Goal: Information Seeking & Learning: Learn about a topic

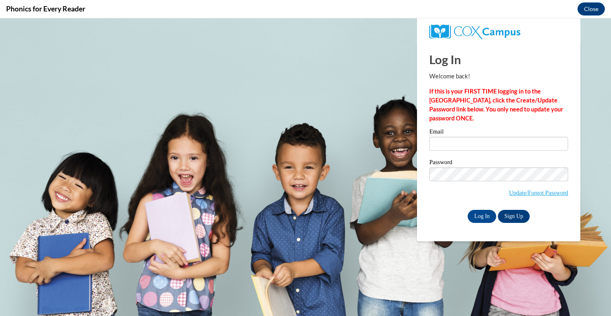
click at [479, 142] on input "Email" at bounding box center [498, 144] width 139 height 14
type input "melanie.rathod@students.cau.edu"
click at [475, 215] on input "Log In" at bounding box center [482, 216] width 29 height 13
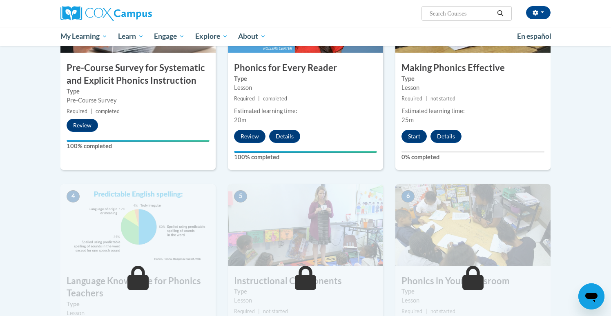
scroll to position [209, 0]
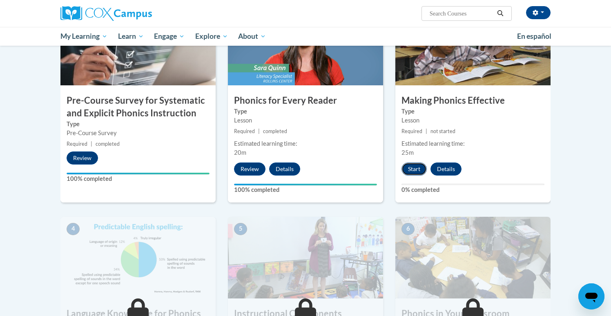
click at [418, 167] on button "Start" at bounding box center [413, 169] width 25 height 13
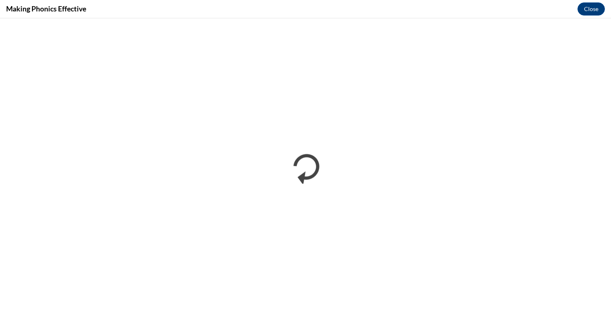
scroll to position [0, 0]
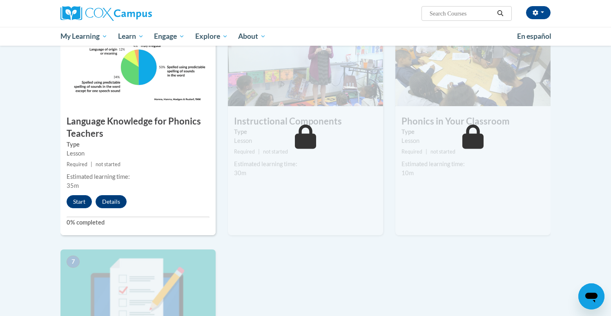
scroll to position [400, 0]
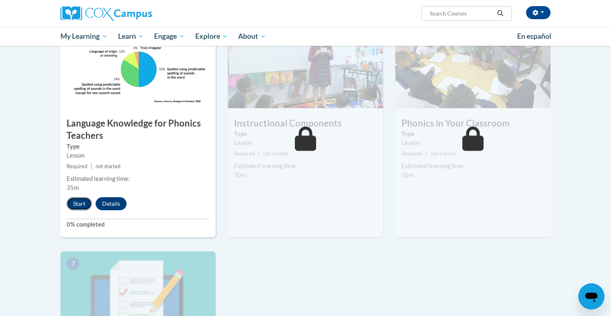
click at [76, 202] on button "Start" at bounding box center [79, 203] width 25 height 13
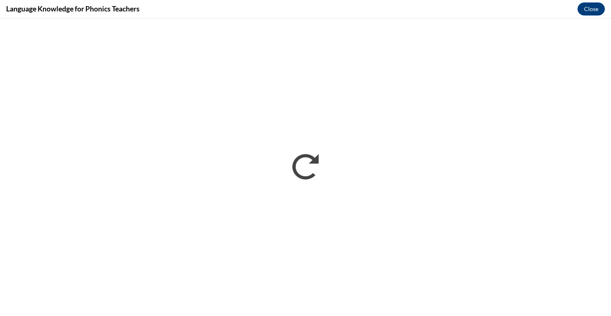
scroll to position [0, 0]
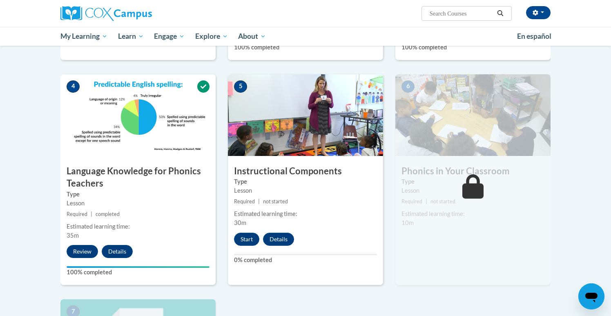
scroll to position [355, 0]
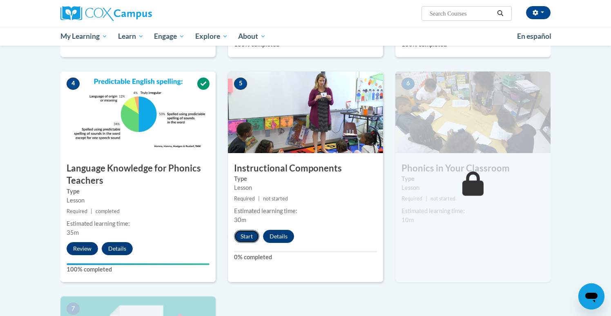
click at [252, 236] on button "Start" at bounding box center [246, 236] width 25 height 13
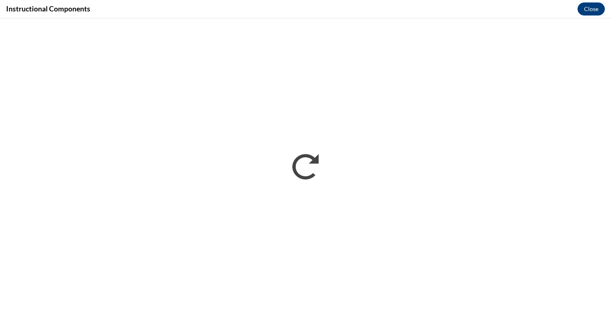
scroll to position [0, 0]
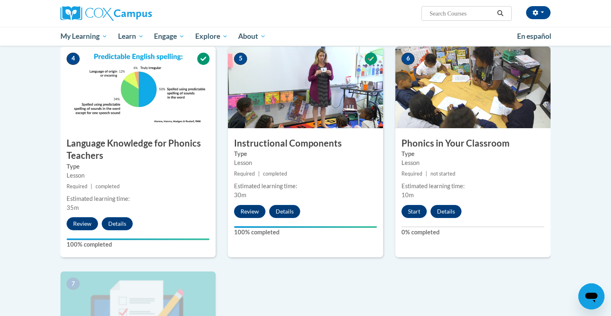
scroll to position [406, 0]
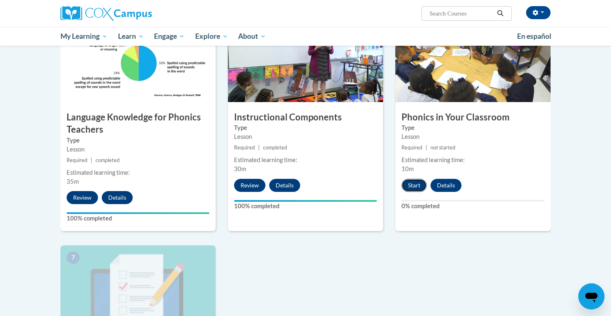
click at [414, 183] on button "Start" at bounding box center [413, 185] width 25 height 13
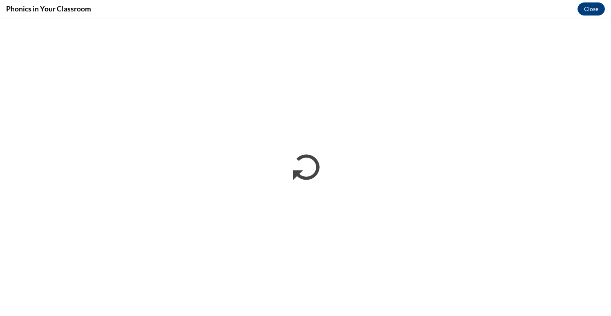
scroll to position [0, 0]
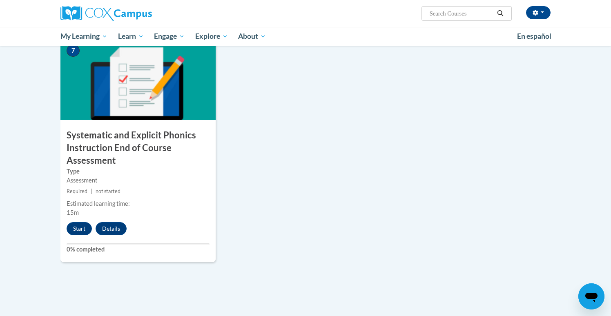
scroll to position [623, 0]
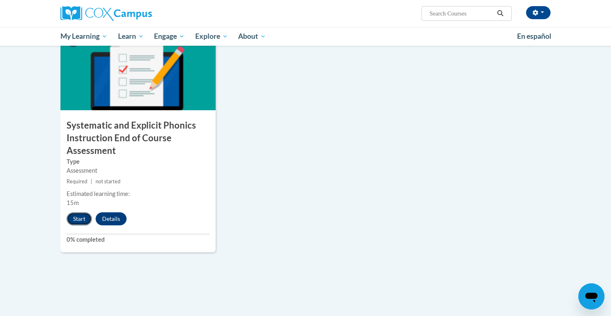
click at [81, 220] on button "Start" at bounding box center [79, 218] width 25 height 13
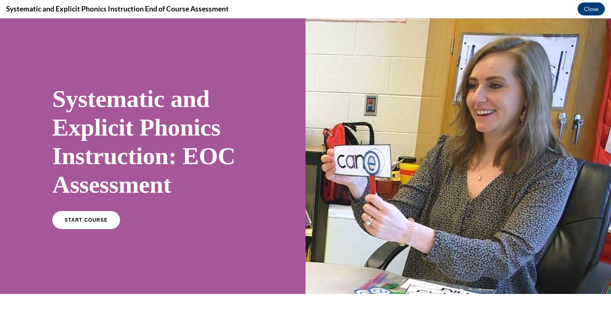
scroll to position [0, 0]
click at [78, 218] on span "START COURSE" at bounding box center [85, 220] width 45 height 6
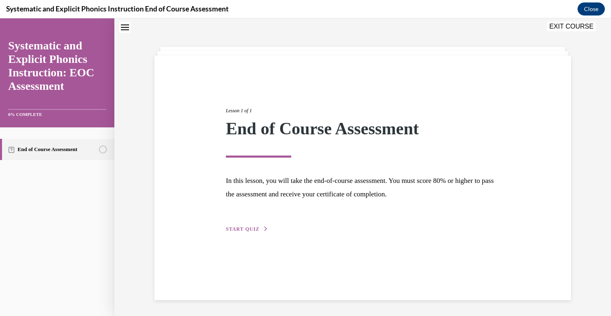
scroll to position [26, 0]
click at [252, 233] on div "Lesson 1 of 1 End of Course Assessment In this lesson, you will take the end-of…" at bounding box center [363, 160] width 286 height 145
click at [255, 227] on span "START QUIZ" at bounding box center [242, 229] width 33 height 6
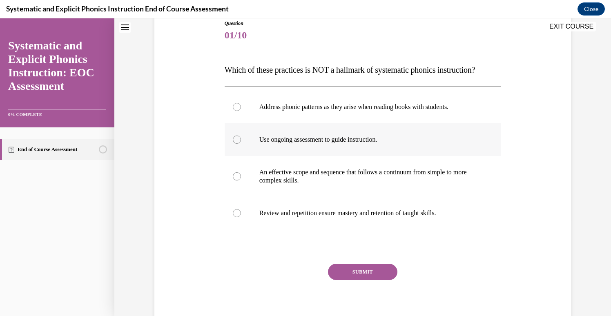
scroll to position [94, 0]
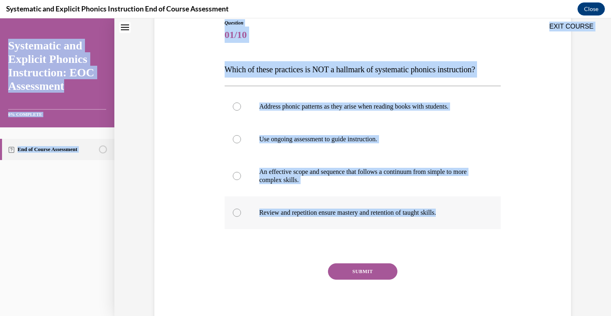
drag, startPoint x: 217, startPoint y: 32, endPoint x: 456, endPoint y: 211, distance: 298.4
click at [456, 211] on div "EXIT COURSE Systematic and Explicit Phonics Instruction: EOC Assessment 0% COMP…" at bounding box center [305, 167] width 611 height 298
copy div "EXIT COURSE Systematic and Explicit Phonics Instruction: EOC Assessment 0% COMP…"
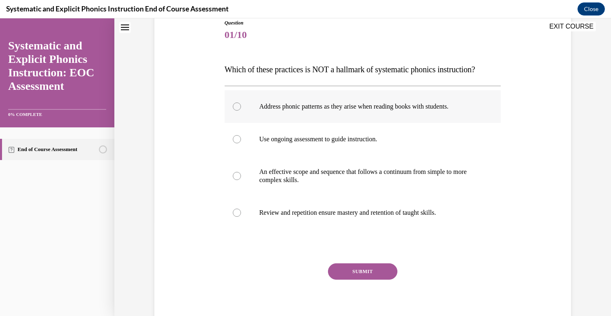
click at [237, 104] on div at bounding box center [237, 106] width 8 height 8
click at [356, 277] on button "SUBMIT" at bounding box center [362, 271] width 69 height 16
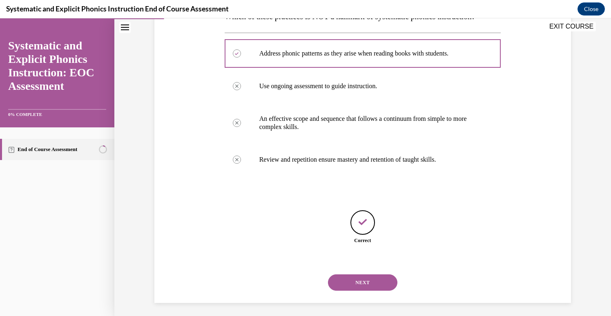
scroll to position [151, 0]
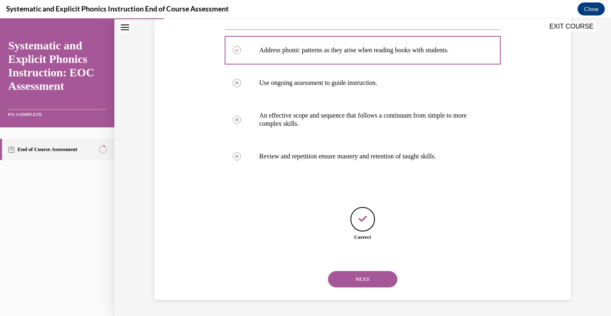
click at [353, 280] on button "NEXT" at bounding box center [362, 279] width 69 height 16
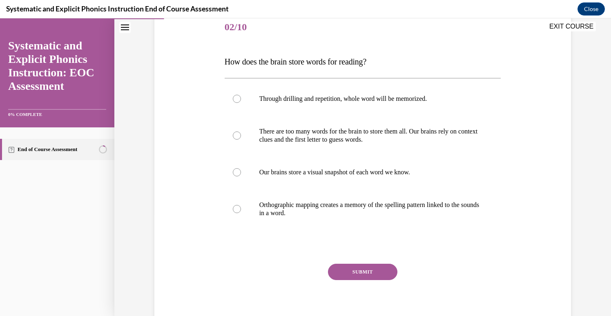
scroll to position [102, 0]
click at [236, 212] on div at bounding box center [237, 209] width 8 height 8
click at [343, 273] on button "SUBMIT" at bounding box center [362, 272] width 69 height 16
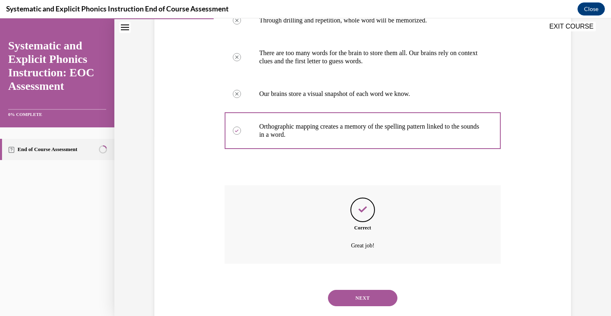
scroll to position [199, 0]
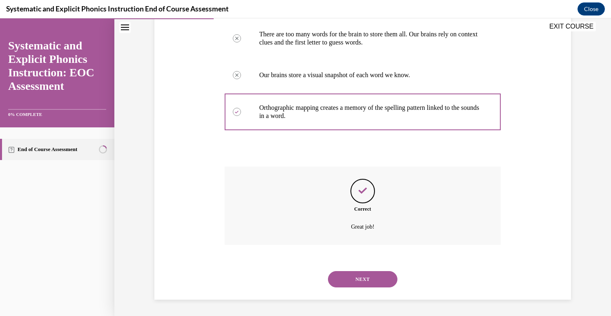
click at [350, 280] on button "NEXT" at bounding box center [362, 279] width 69 height 16
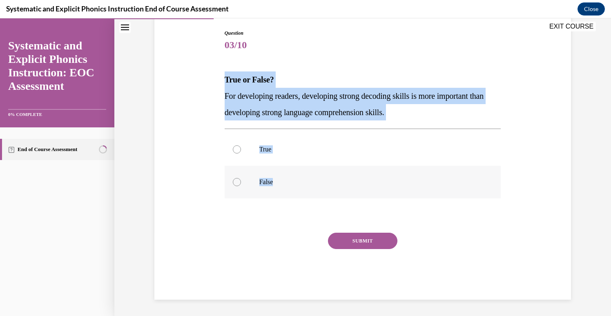
drag, startPoint x: 221, startPoint y: 79, endPoint x: 285, endPoint y: 185, distance: 123.7
click at [285, 185] on div "Question 03/10 True or False? For developing readers, developing strong decodin…" at bounding box center [362, 152] width 421 height 295
copy div "True or False? For developing readers, developing strong decoding skills is mor…"
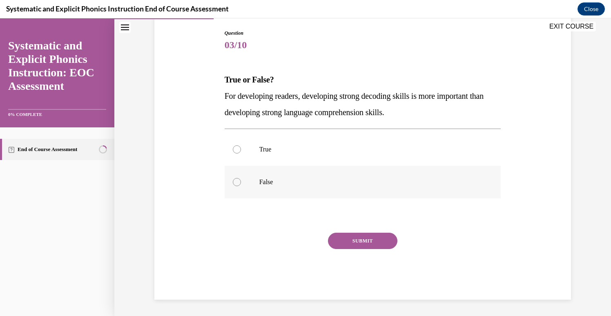
click at [238, 180] on div at bounding box center [237, 182] width 8 height 8
click at [239, 183] on div at bounding box center [237, 182] width 8 height 8
click at [371, 245] on button "SUBMIT" at bounding box center [362, 241] width 69 height 16
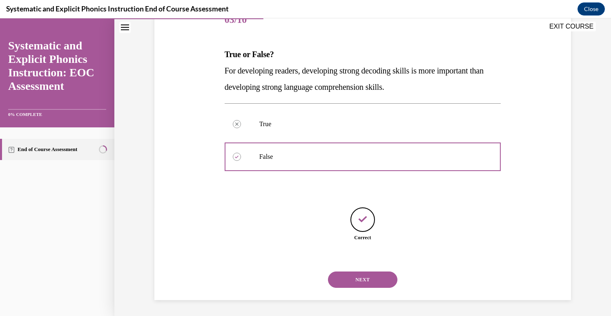
scroll to position [110, 0]
click at [362, 283] on button "NEXT" at bounding box center [362, 279] width 69 height 16
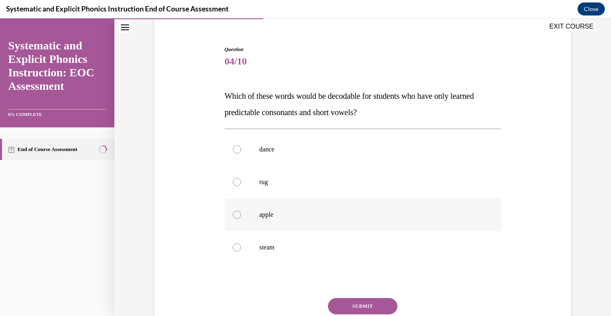
scroll to position [66, 0]
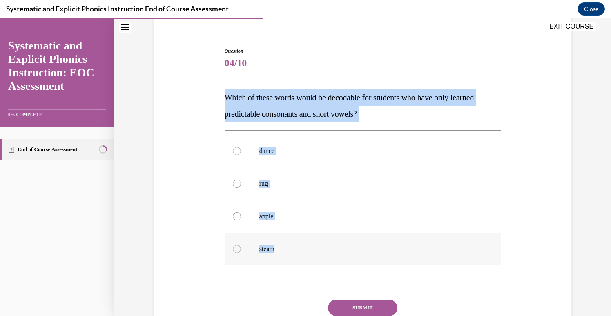
drag, startPoint x: 218, startPoint y: 98, endPoint x: 289, endPoint y: 252, distance: 170.1
click at [289, 252] on div "Question 04/10 Which of these words would be decodable for students who have on…" at bounding box center [362, 195] width 421 height 344
copy div "Which of these words would be decodable for students who have only learned pred…"
click at [236, 183] on div at bounding box center [237, 184] width 8 height 8
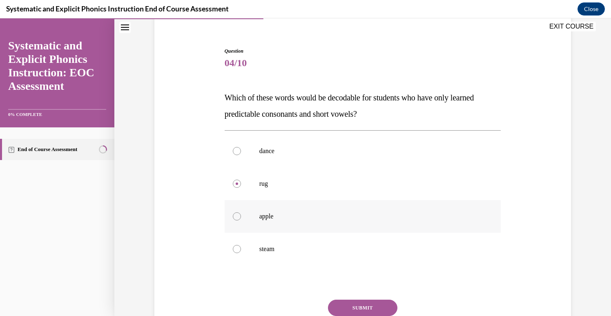
scroll to position [93, 0]
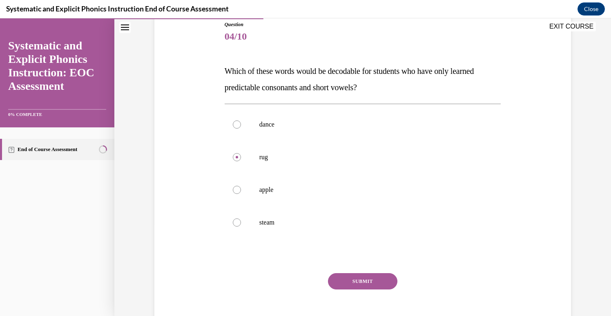
click at [349, 277] on button "SUBMIT" at bounding box center [362, 281] width 69 height 16
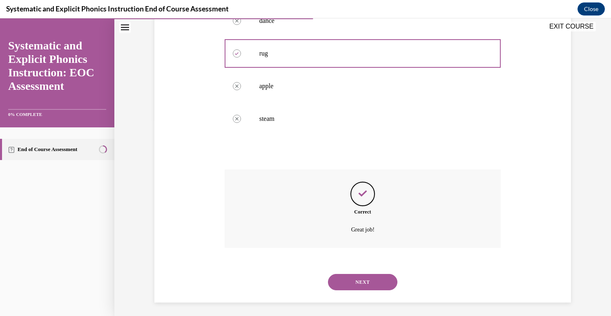
scroll to position [199, 0]
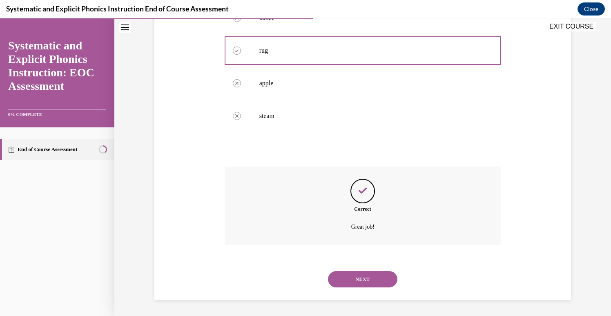
click at [363, 276] on button "NEXT" at bounding box center [362, 279] width 69 height 16
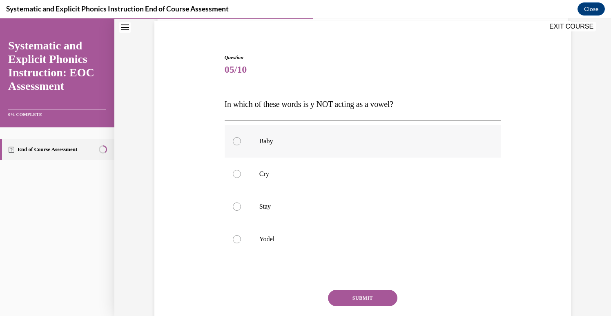
scroll to position [62, 0]
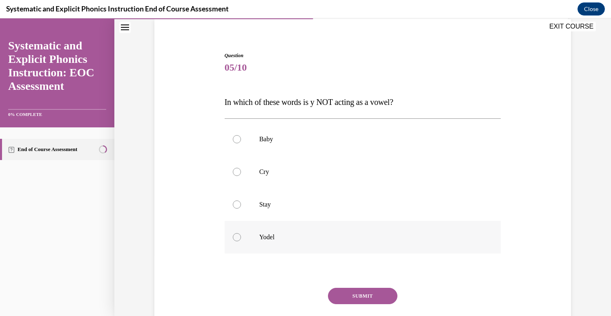
click at [239, 240] on div at bounding box center [237, 237] width 8 height 8
click at [340, 297] on button "SUBMIT" at bounding box center [362, 296] width 69 height 16
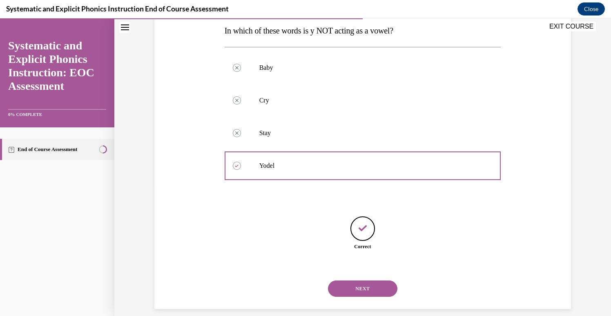
scroll to position [143, 0]
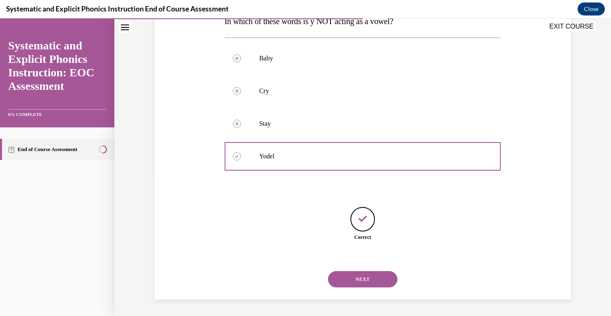
click at [353, 280] on button "NEXT" at bounding box center [362, 279] width 69 height 16
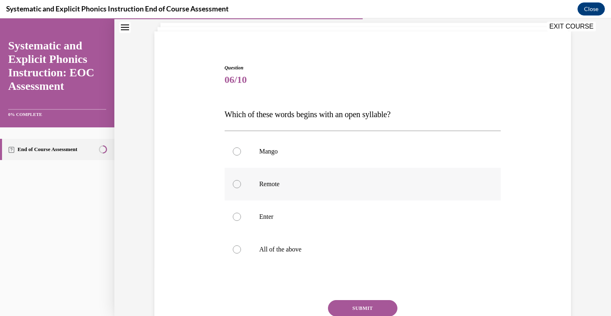
scroll to position [62, 0]
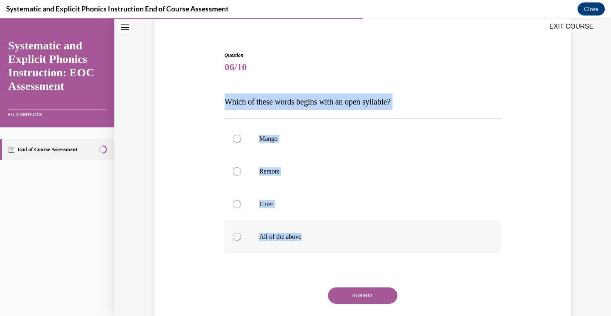
drag, startPoint x: 226, startPoint y: 102, endPoint x: 307, endPoint y: 237, distance: 157.9
click at [307, 237] on div "Question 06/10 Which of these words begins with an open syllable? Mango Remote …" at bounding box center [363, 202] width 276 height 303
copy div "Which of these words begins with an open syllable? Mango Remote Enter All of th…"
click at [238, 236] on div at bounding box center [237, 237] width 8 height 8
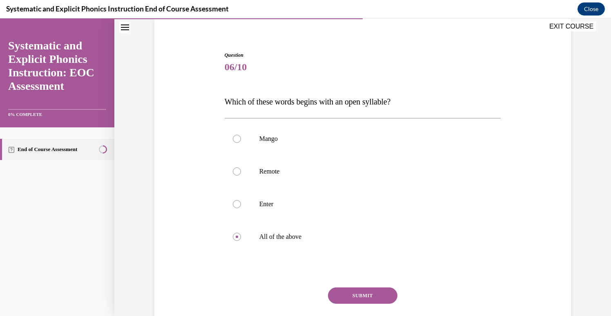
click at [352, 300] on button "SUBMIT" at bounding box center [362, 295] width 69 height 16
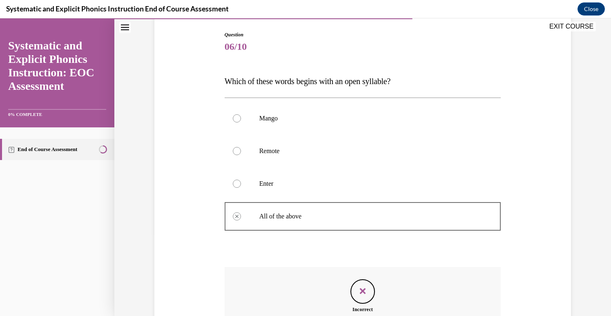
scroll to position [183, 0]
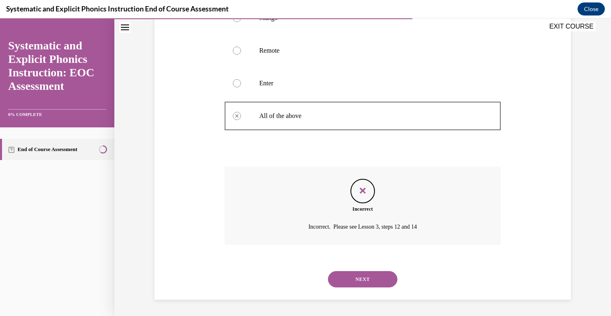
click at [364, 280] on button "NEXT" at bounding box center [362, 279] width 69 height 16
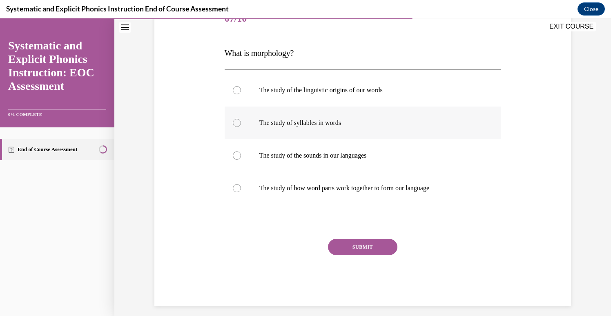
scroll to position [104, 0]
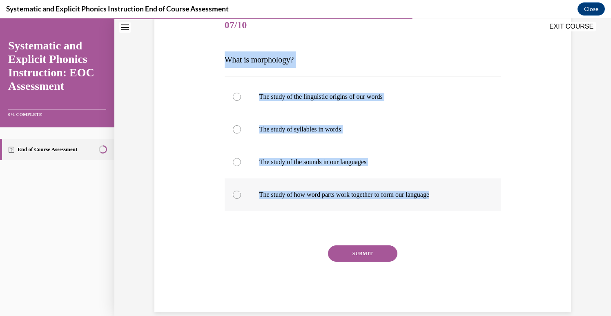
drag, startPoint x: 224, startPoint y: 60, endPoint x: 448, endPoint y: 193, distance: 259.6
click at [448, 193] on div "Question 07/10 What is morphology? The study of the linguistic origins of our w…" at bounding box center [363, 160] width 276 height 303
copy div "What is morphology? The study of the linguistic origins of our words The study …"
click at [239, 196] on div at bounding box center [237, 195] width 8 height 8
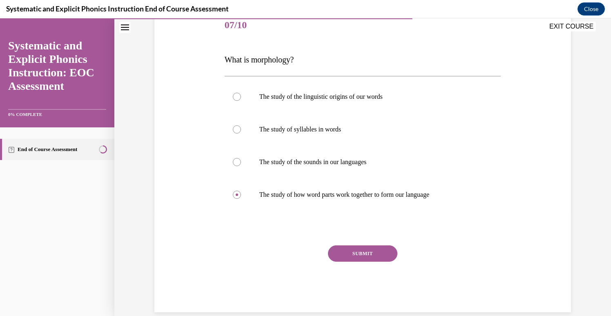
click at [367, 253] on button "SUBMIT" at bounding box center [362, 253] width 69 height 16
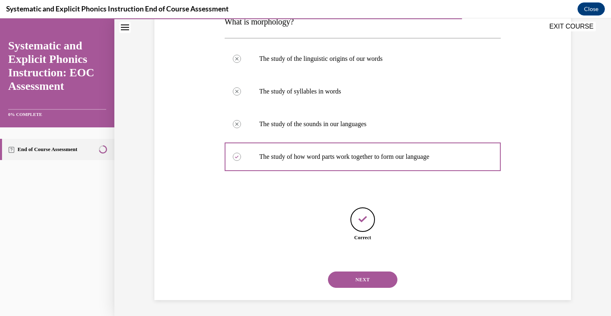
scroll to position [143, 0]
click at [367, 276] on button "NEXT" at bounding box center [362, 279] width 69 height 16
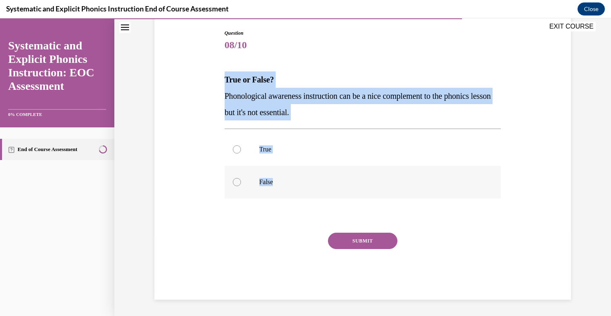
drag, startPoint x: 222, startPoint y: 78, endPoint x: 293, endPoint y: 183, distance: 126.5
click at [293, 183] on div "Question 08/10 True or False? Phonological awareness instruction can be a nice …" at bounding box center [363, 158] width 281 height 283
copy div "True or False? Phonological awareness instruction can be a nice complement to t…"
click at [236, 182] on div at bounding box center [237, 182] width 8 height 8
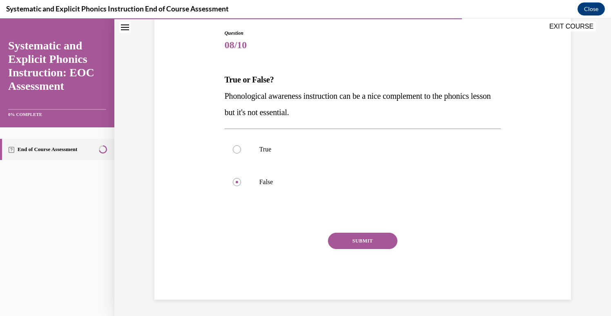
click at [347, 237] on button "SUBMIT" at bounding box center [362, 241] width 69 height 16
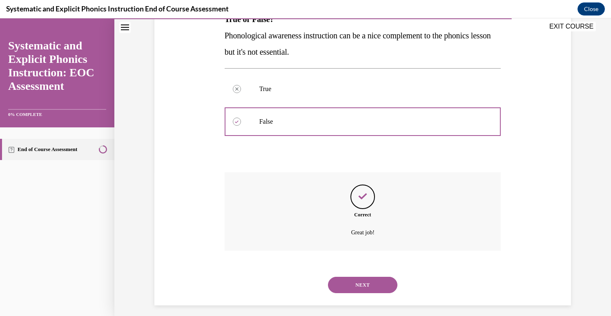
scroll to position [150, 0]
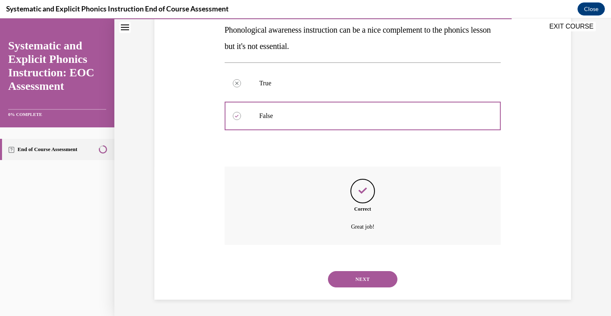
click at [356, 275] on button "NEXT" at bounding box center [362, 279] width 69 height 16
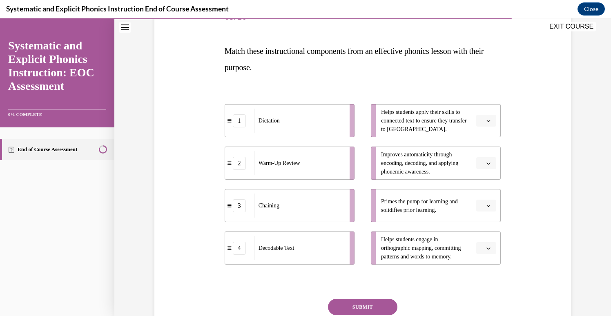
scroll to position [107, 0]
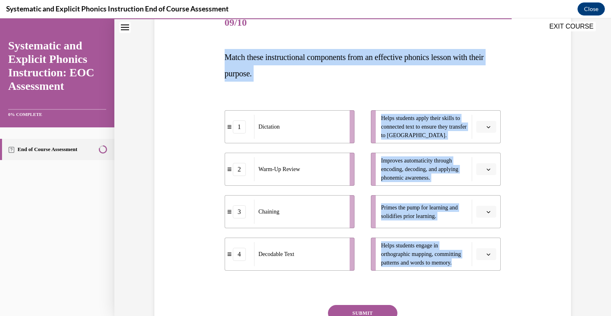
drag, startPoint x: 225, startPoint y: 57, endPoint x: 507, endPoint y: 256, distance: 345.2
click at [507, 256] on div "Question 09/10 Match these instructional components from an effective phonics l…" at bounding box center [362, 177] width 421 height 390
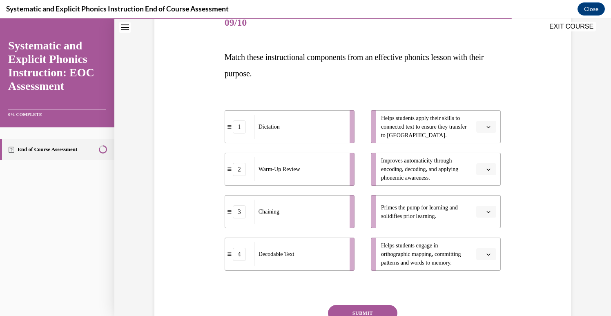
click at [466, 88] on div "Question 09/10 Match these instructional components from an effective phonics l…" at bounding box center [363, 189] width 276 height 365
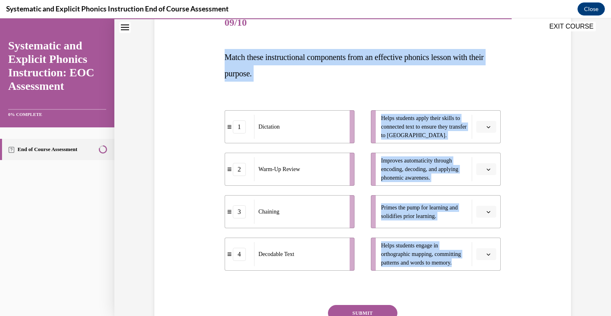
drag, startPoint x: 482, startPoint y: 283, endPoint x: 227, endPoint y: 61, distance: 338.9
click at [227, 61] on div "Question 09/10 Match these instructional components from an effective phonics l…" at bounding box center [363, 189] width 276 height 365
copy div "Match these instructional components from an effective phonics lesson with thei…"
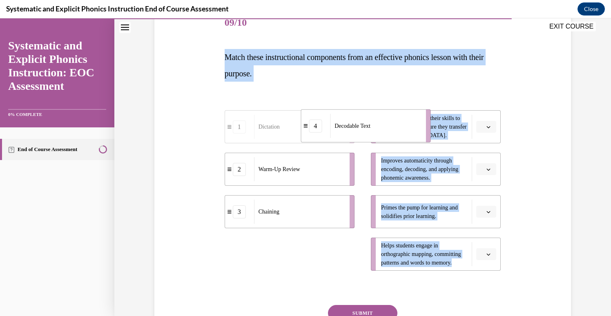
drag, startPoint x: 292, startPoint y: 266, endPoint x: 367, endPoint y: 138, distance: 149.0
click at [367, 138] on li "4 Decodable Text" at bounding box center [366, 125] width 130 height 33
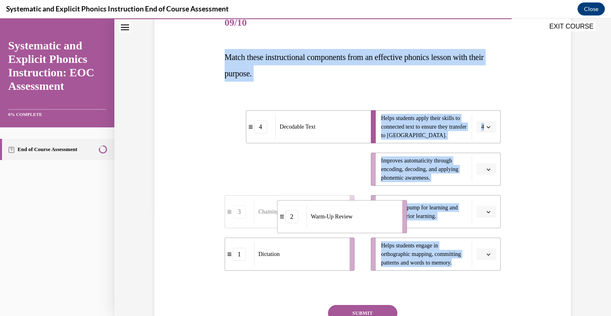
drag, startPoint x: 287, startPoint y: 185, endPoint x: 345, endPoint y: 232, distance: 75.2
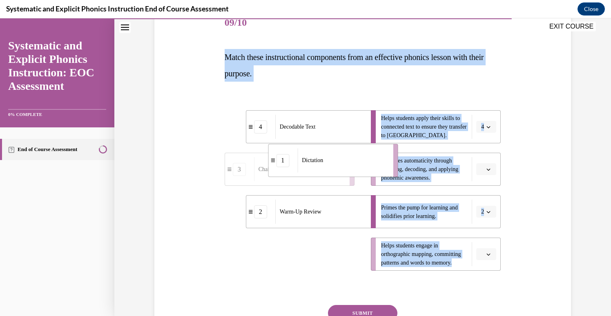
drag, startPoint x: 273, startPoint y: 261, endPoint x: 316, endPoint y: 168, distance: 103.0
click at [316, 168] on div "Dictation" at bounding box center [342, 160] width 90 height 24
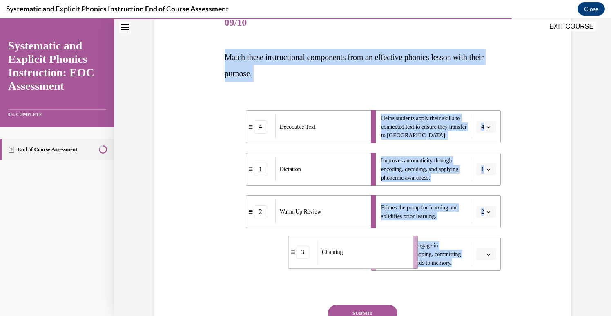
drag, startPoint x: 274, startPoint y: 265, endPoint x: 337, endPoint y: 263, distance: 63.3
click at [337, 263] on div "Chaining" at bounding box center [362, 252] width 90 height 24
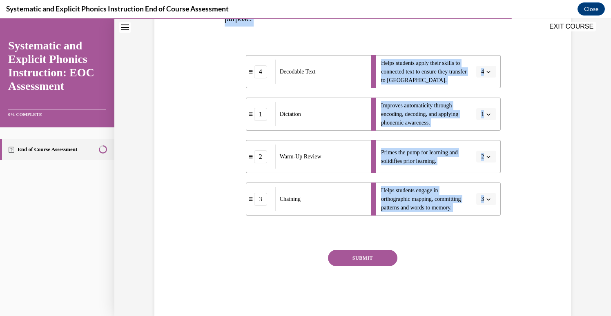
click at [354, 258] on button "SUBMIT" at bounding box center [362, 258] width 69 height 16
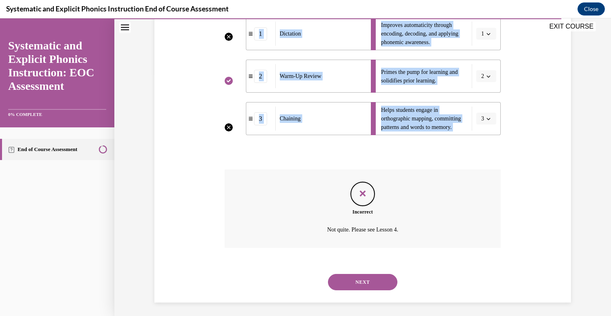
scroll to position [245, 0]
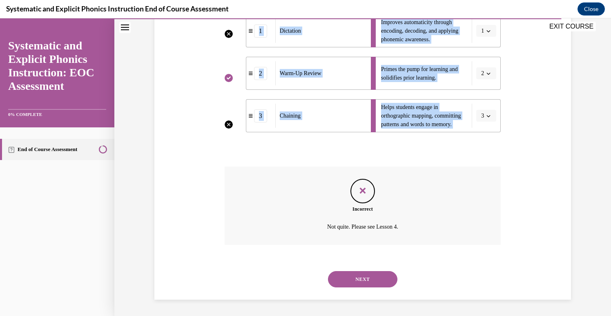
click at [357, 283] on button "NEXT" at bounding box center [362, 279] width 69 height 16
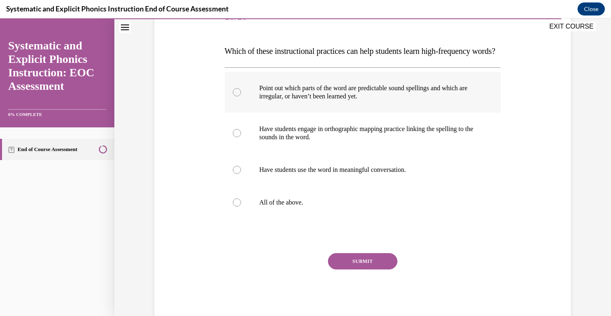
scroll to position [112, 0]
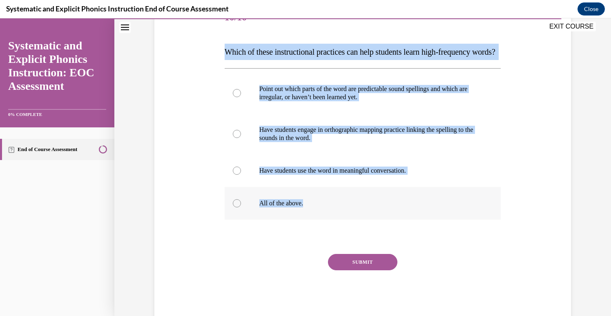
drag, startPoint x: 224, startPoint y: 49, endPoint x: 320, endPoint y: 221, distance: 196.7
click at [320, 221] on div "Question 10/10 Which of these instructional practices can help students learn h…" at bounding box center [363, 155] width 281 height 332
copy div "Which of these instructional practices can help students learn high-frequency w…"
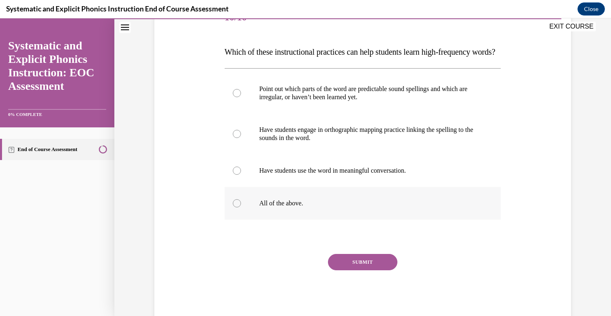
click at [236, 207] on div at bounding box center [237, 203] width 8 height 8
click at [364, 270] on button "SUBMIT" at bounding box center [362, 262] width 69 height 16
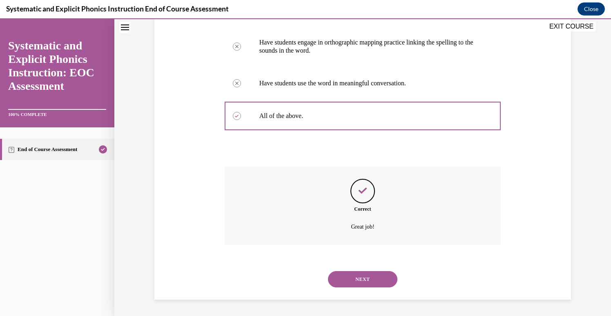
scroll to position [216, 0]
click at [364, 281] on button "NEXT" at bounding box center [362, 279] width 69 height 16
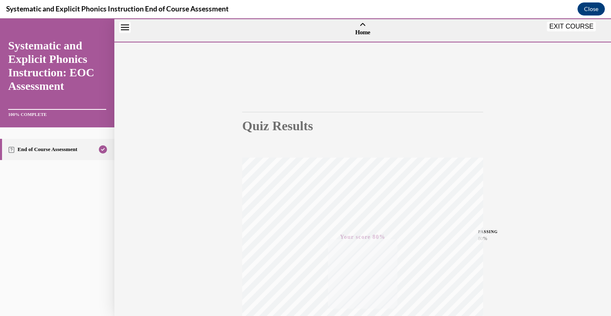
scroll to position [0, 0]
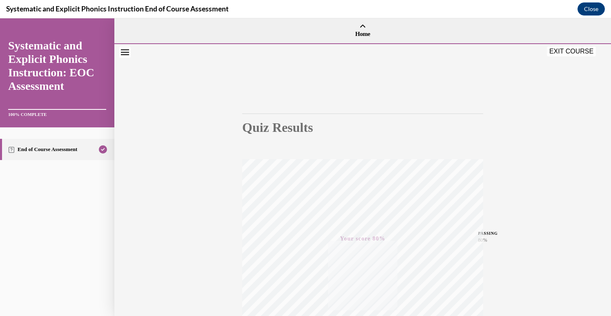
click at [571, 52] on button "EXIT COURSE" at bounding box center [571, 52] width 49 height 10
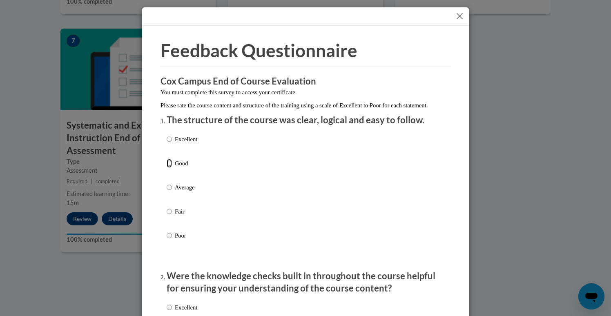
click at [170, 168] on input "Good" at bounding box center [169, 163] width 5 height 9
radio input "true"
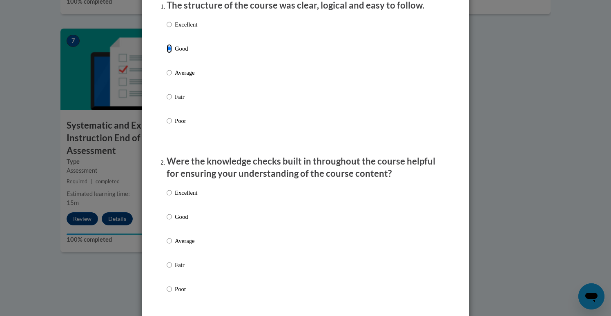
scroll to position [136, 0]
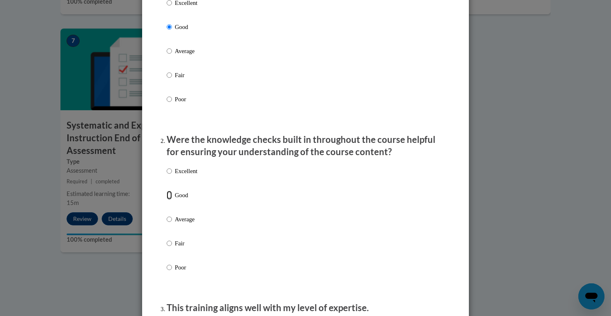
click at [168, 200] on input "Good" at bounding box center [169, 195] width 5 height 9
radio input "true"
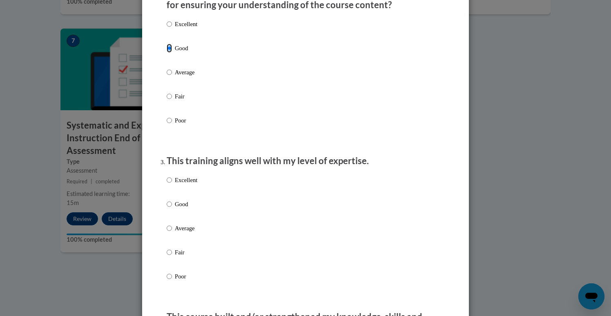
scroll to position [287, 0]
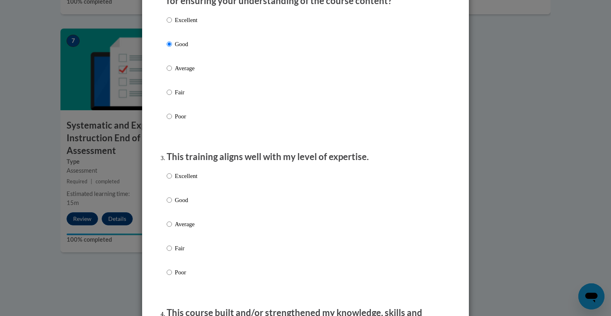
click at [169, 204] on input "Good" at bounding box center [169, 199] width 5 height 9
radio input "true"
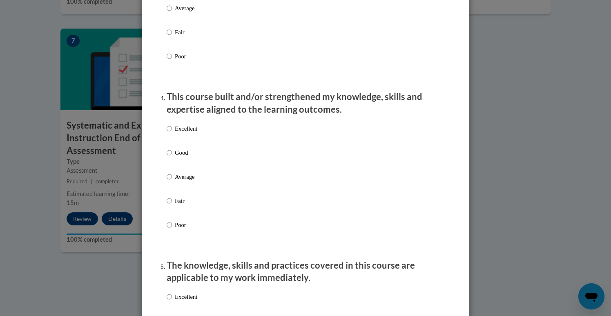
scroll to position [505, 0]
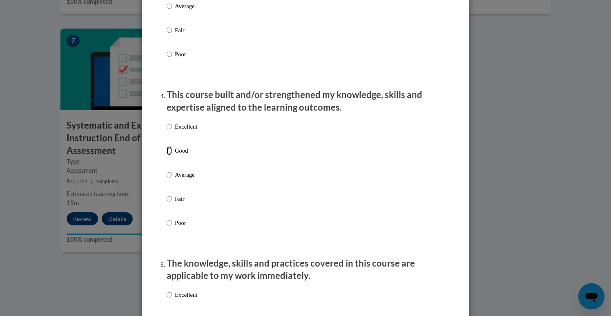
click at [170, 155] on input "Good" at bounding box center [169, 150] width 5 height 9
radio input "true"
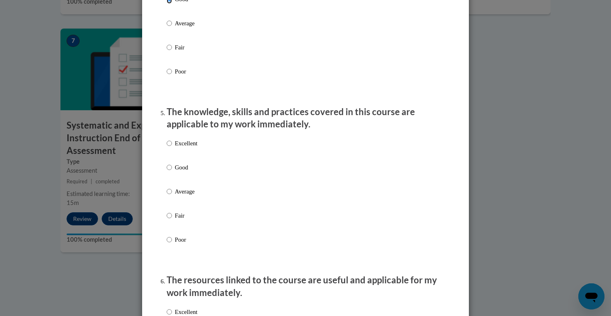
scroll to position [668, 0]
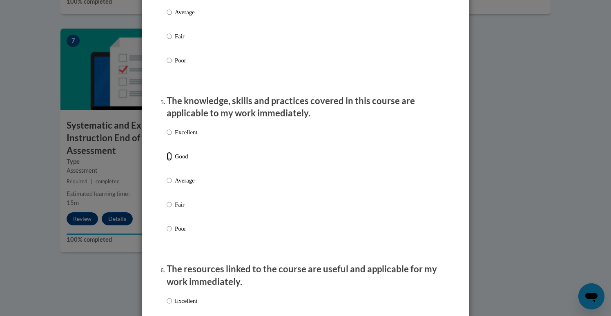
click at [171, 161] on input "Good" at bounding box center [169, 156] width 5 height 9
radio input "true"
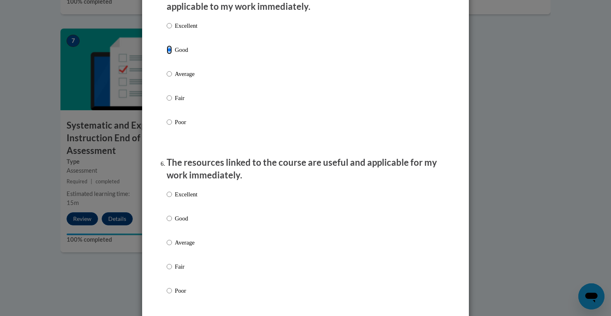
scroll to position [795, 0]
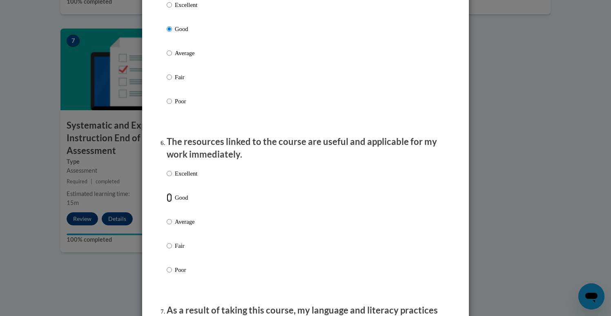
click at [169, 202] on input "Good" at bounding box center [169, 197] width 5 height 9
radio input "true"
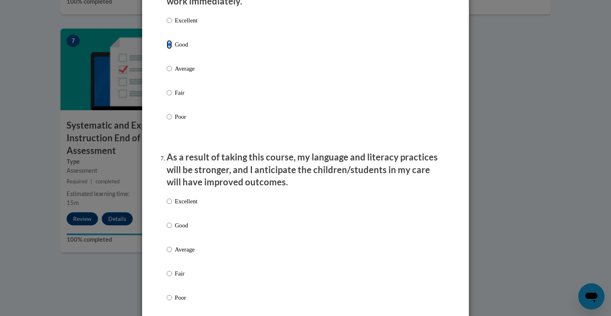
scroll to position [954, 0]
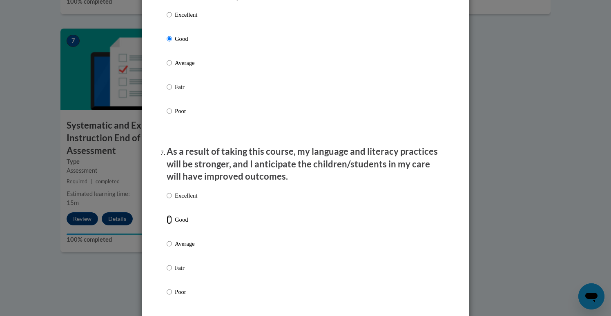
click at [167, 224] on input "Good" at bounding box center [169, 219] width 5 height 9
radio input "true"
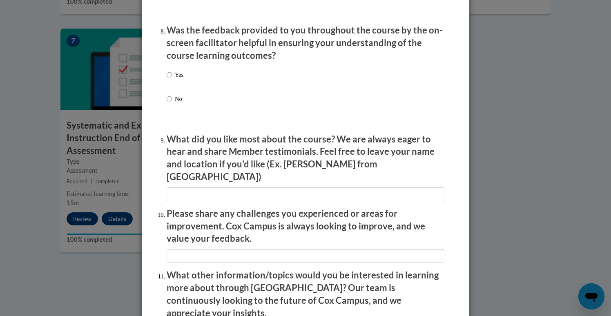
scroll to position [1269, 0]
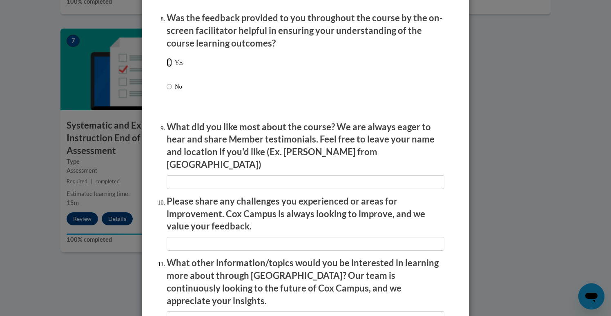
click at [169, 67] on input "Yes" at bounding box center [169, 62] width 5 height 9
radio input "true"
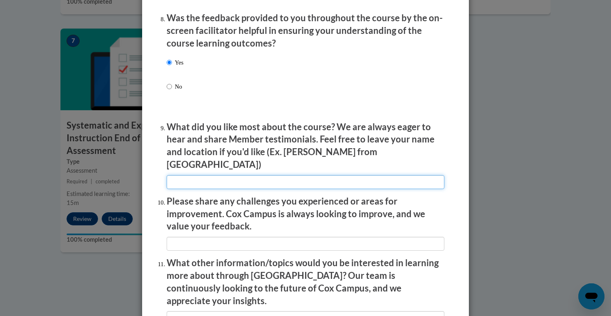
click at [185, 178] on input "textbox" at bounding box center [306, 182] width 278 height 14
type input "N/A"
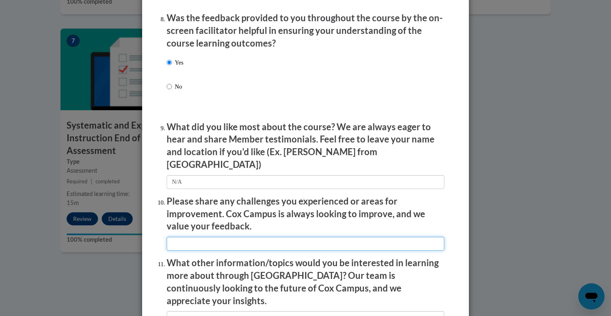
click at [203, 240] on input "textbox" at bounding box center [306, 244] width 278 height 14
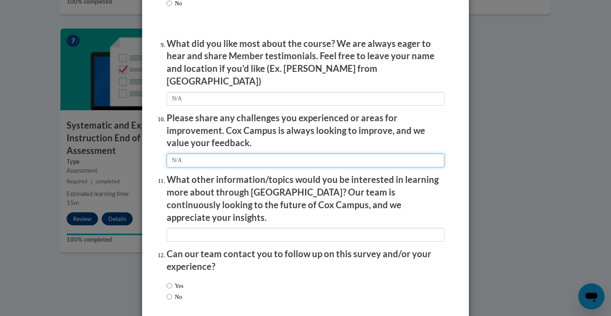
scroll to position [1358, 0]
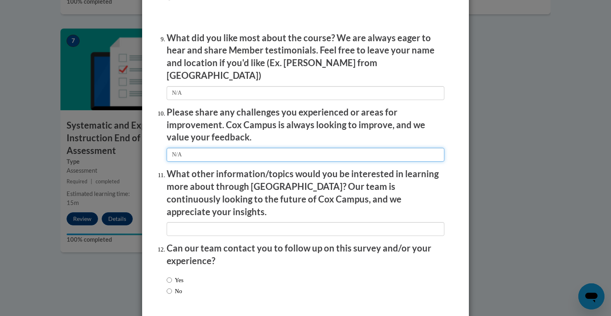
type input "N/A"
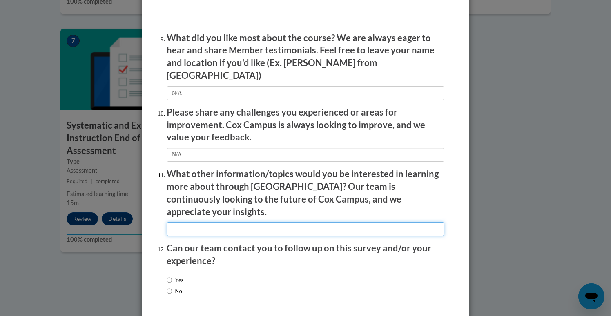
click at [207, 222] on input "textbox" at bounding box center [306, 229] width 278 height 14
type input "N/A"
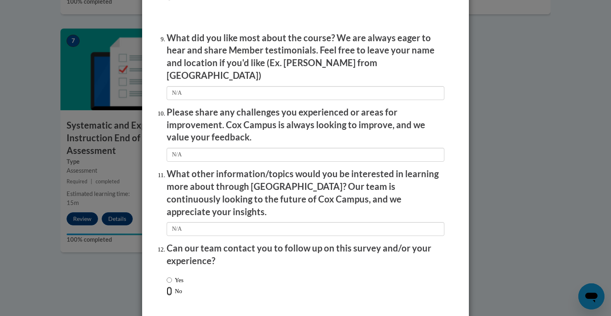
click at [170, 287] on input "No" at bounding box center [169, 291] width 5 height 9
radio input "true"
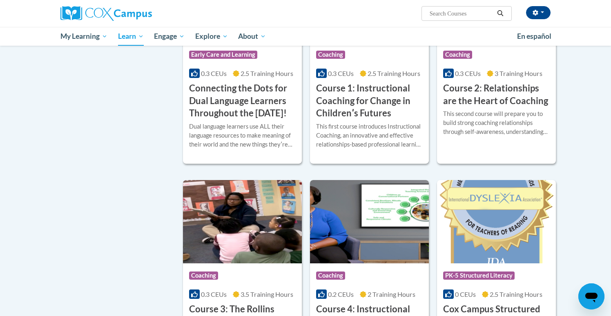
scroll to position [429, 0]
click at [449, 14] on input "Search..." at bounding box center [461, 14] width 65 height 10
paste input "Oral Language Development Is The Foundation of LiteracyLinks to an external sit…"
type input "Oral Language Development Is The Foundation of Liter"
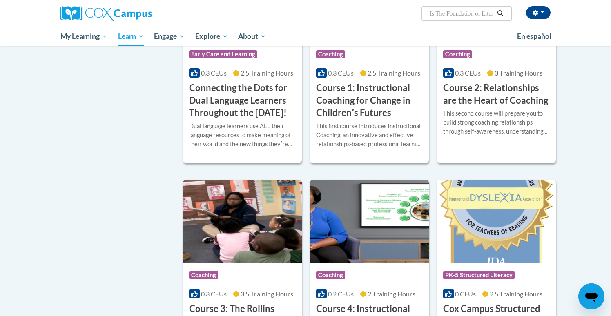
scroll to position [0, 0]
drag, startPoint x: 483, startPoint y: 14, endPoint x: 508, endPoint y: 12, distance: 24.6
click at [508, 12] on span "Search Search... Oral Language Development Is The Foundation of Liter" at bounding box center [466, 13] width 90 height 15
click at [498, 13] on icon "Search" at bounding box center [500, 13] width 7 height 6
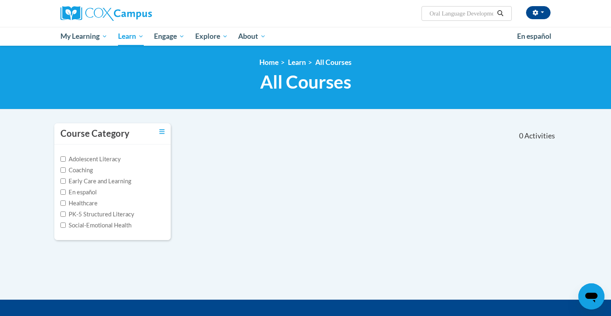
click at [475, 13] on input "Oral Language Development Is The Foundation of Liter" at bounding box center [461, 14] width 65 height 10
type input "Oral Language Development Is The Foundation of Literacy"
click at [470, 13] on input "Oral Language Development Is The Foundation of Literacy" at bounding box center [461, 14] width 65 height 10
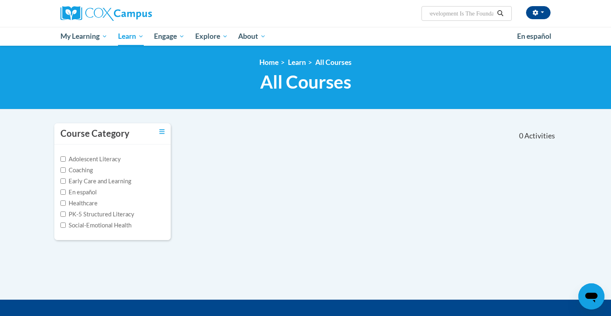
scroll to position [0, 90]
drag, startPoint x: 484, startPoint y: 13, endPoint x: 518, endPoint y: 16, distance: 33.5
click at [518, 16] on div "Melanie Rathod (America/Chicago UTC-05:00) My Profile Inbox My Transcripts Log …" at bounding box center [389, 10] width 335 height 21
type input "Oral Language Development Is The"
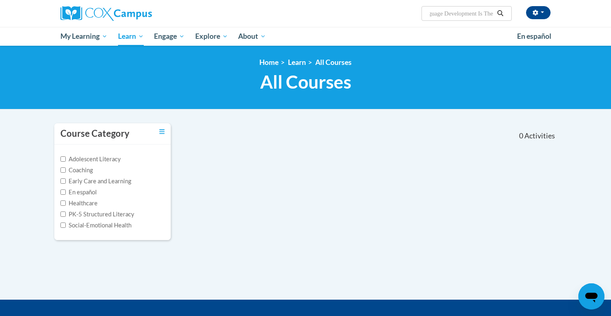
scroll to position [0, 30]
click at [485, 16] on input "Oral Language Development Is The" at bounding box center [461, 14] width 65 height 10
click at [470, 13] on input "Oral Language Development Is The" at bounding box center [461, 14] width 65 height 10
drag, startPoint x: 470, startPoint y: 13, endPoint x: 541, endPoint y: 16, distance: 70.7
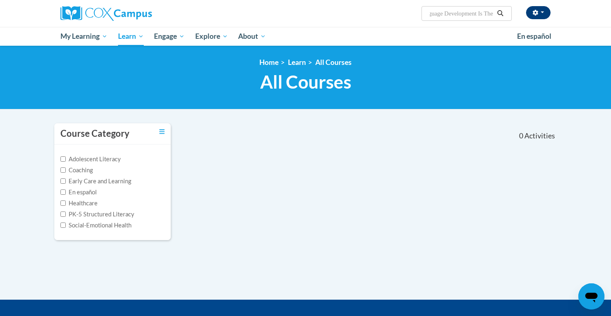
click at [541, 16] on div "[PERSON_NAME] ([GEOGRAPHIC_DATA]/[GEOGRAPHIC_DATA] UTC-05:00) My Profile Inbox …" at bounding box center [389, 10] width 335 height 21
type input "Oral Language"
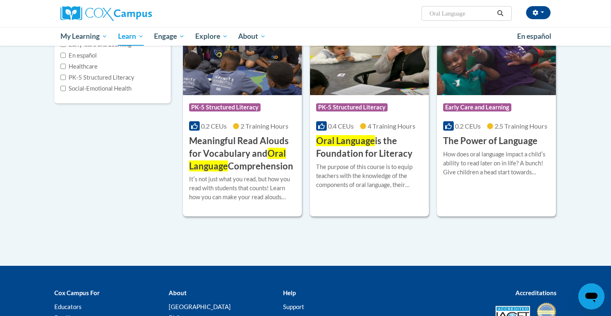
scroll to position [134, 0]
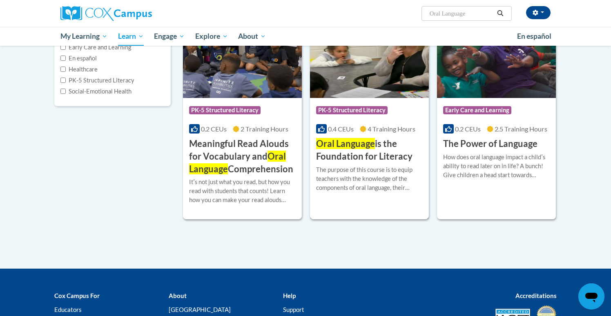
click at [384, 176] on div "The purpose of this course is to equip teachers with the knowledge of the compo…" at bounding box center [369, 178] width 107 height 27
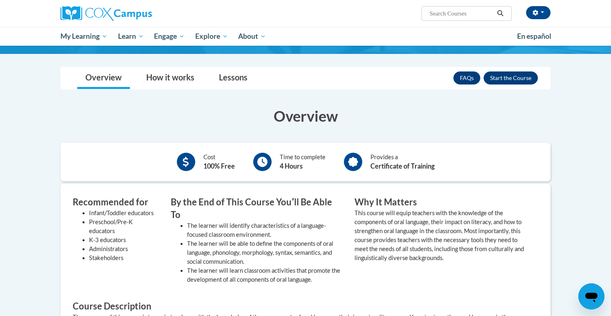
scroll to position [105, 0]
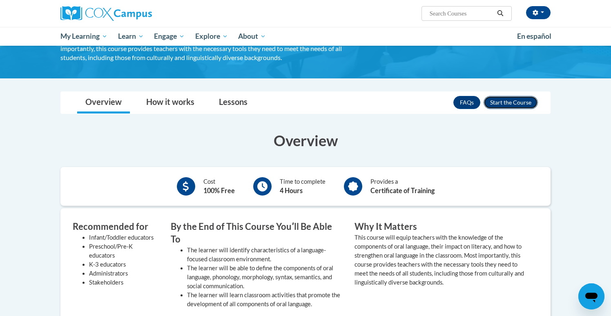
click at [520, 106] on button "Enroll" at bounding box center [510, 102] width 54 height 13
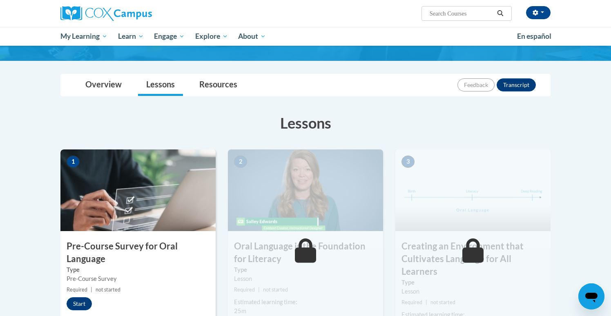
scroll to position [60, 0]
